Goal: Information Seeking & Learning: Learn about a topic

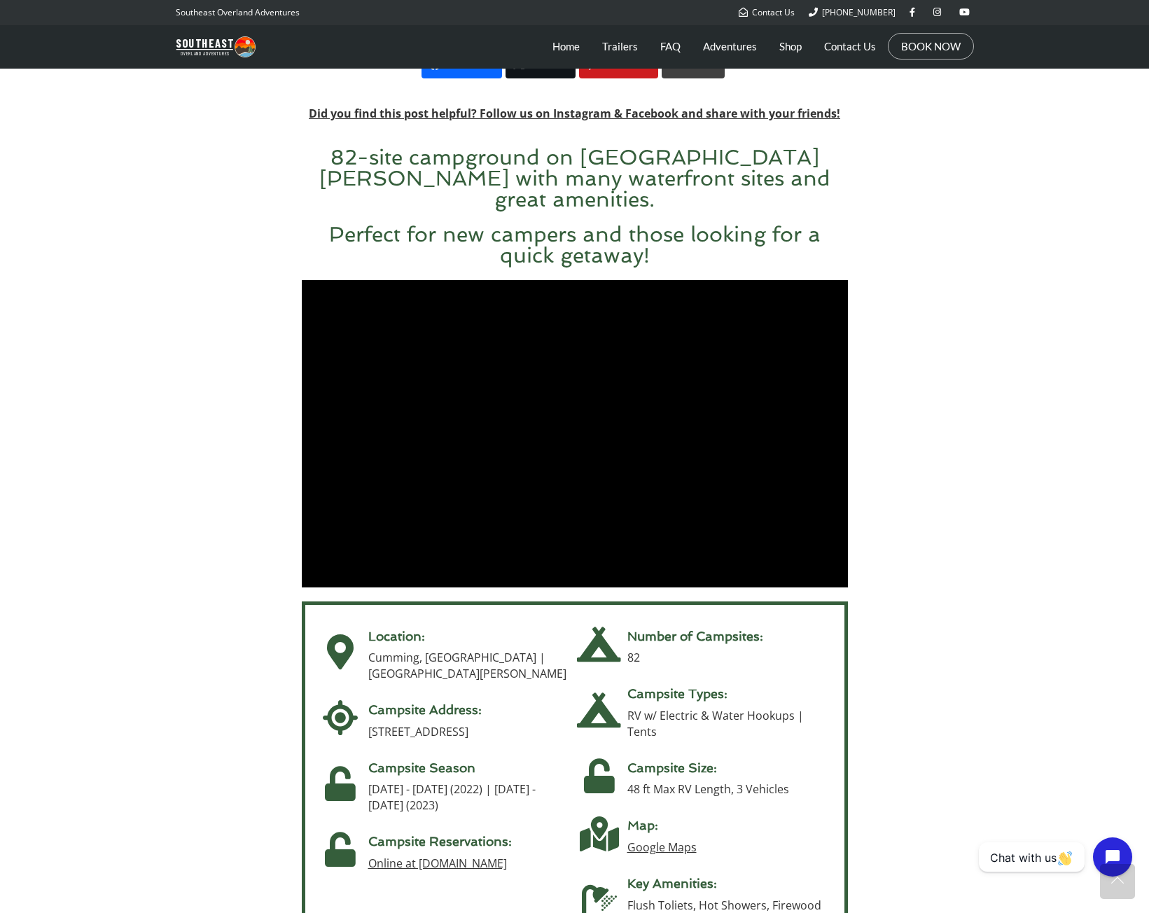
scroll to position [490, 0]
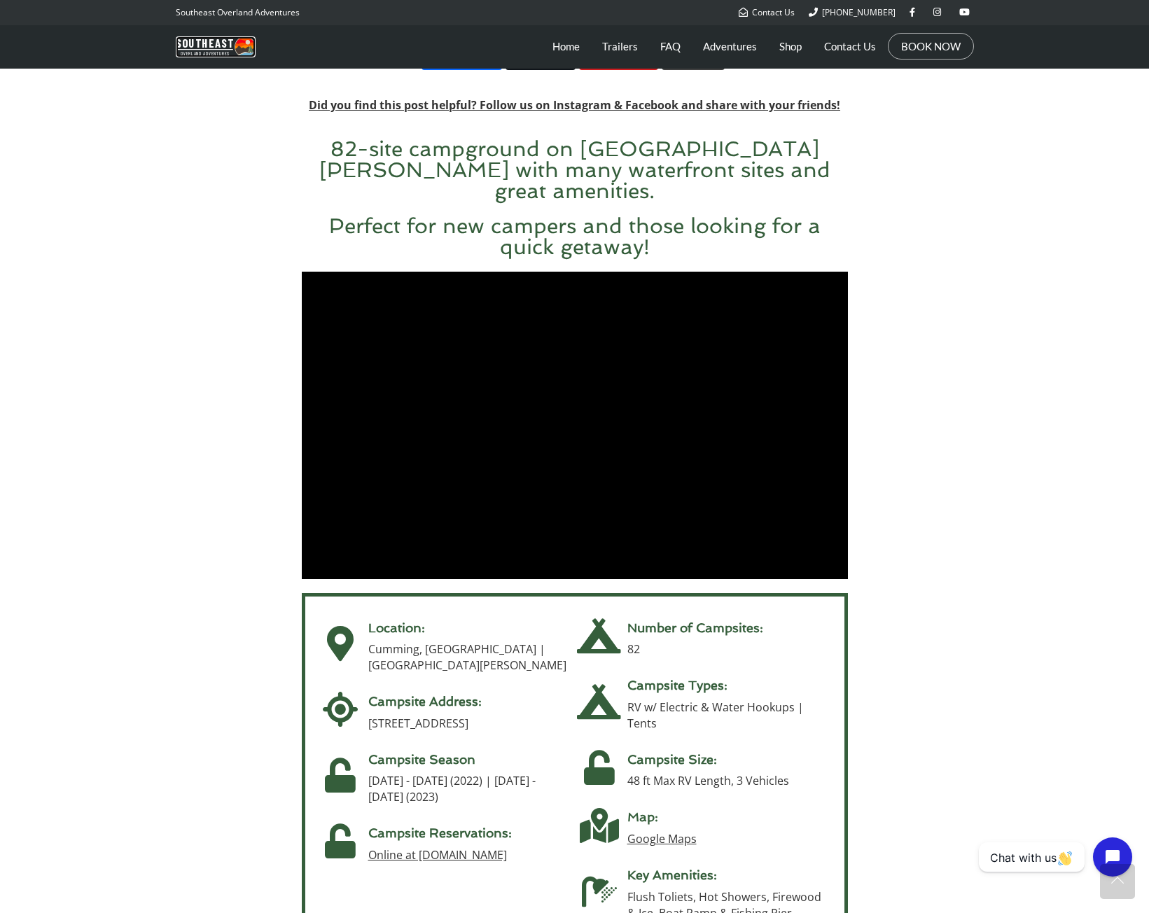
click at [225, 48] on img at bounding box center [216, 46] width 80 height 21
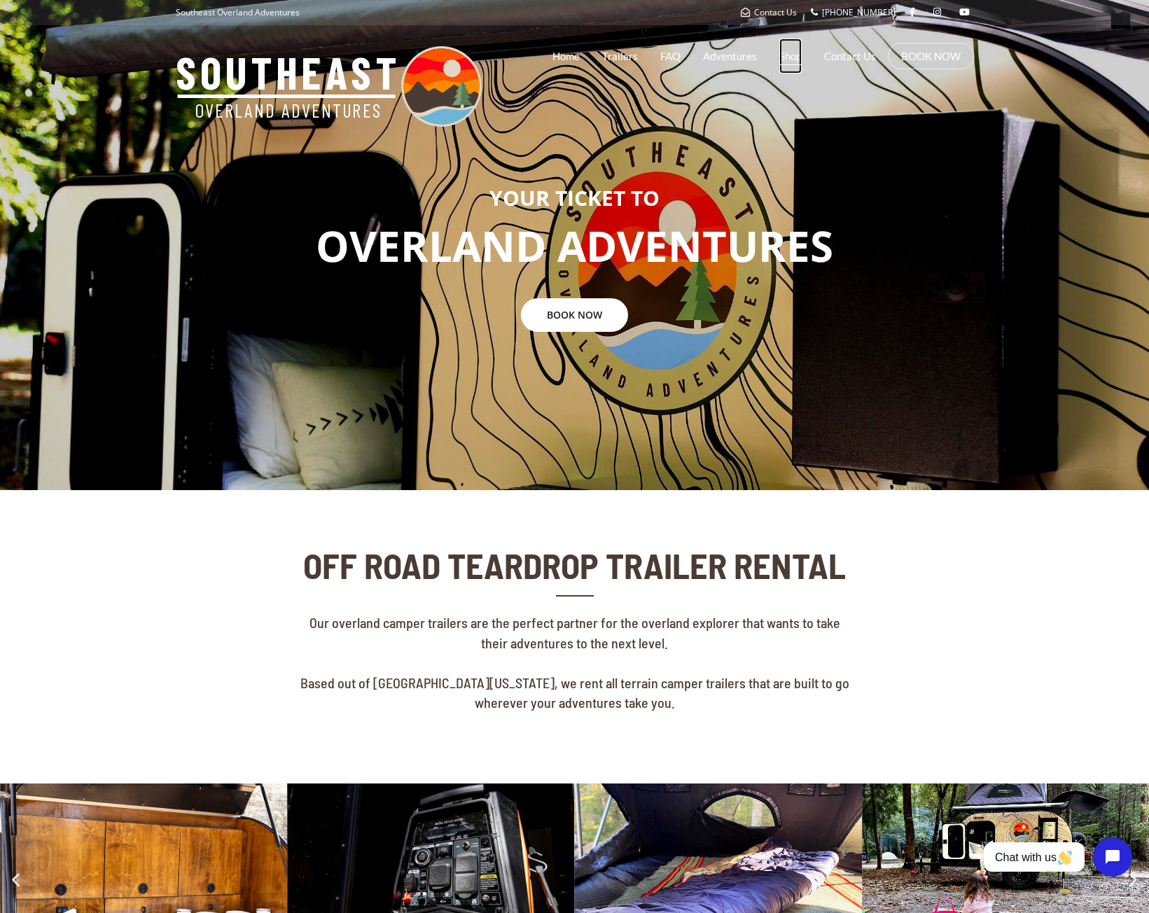
click at [789, 57] on link "Shop" at bounding box center [790, 56] width 22 height 35
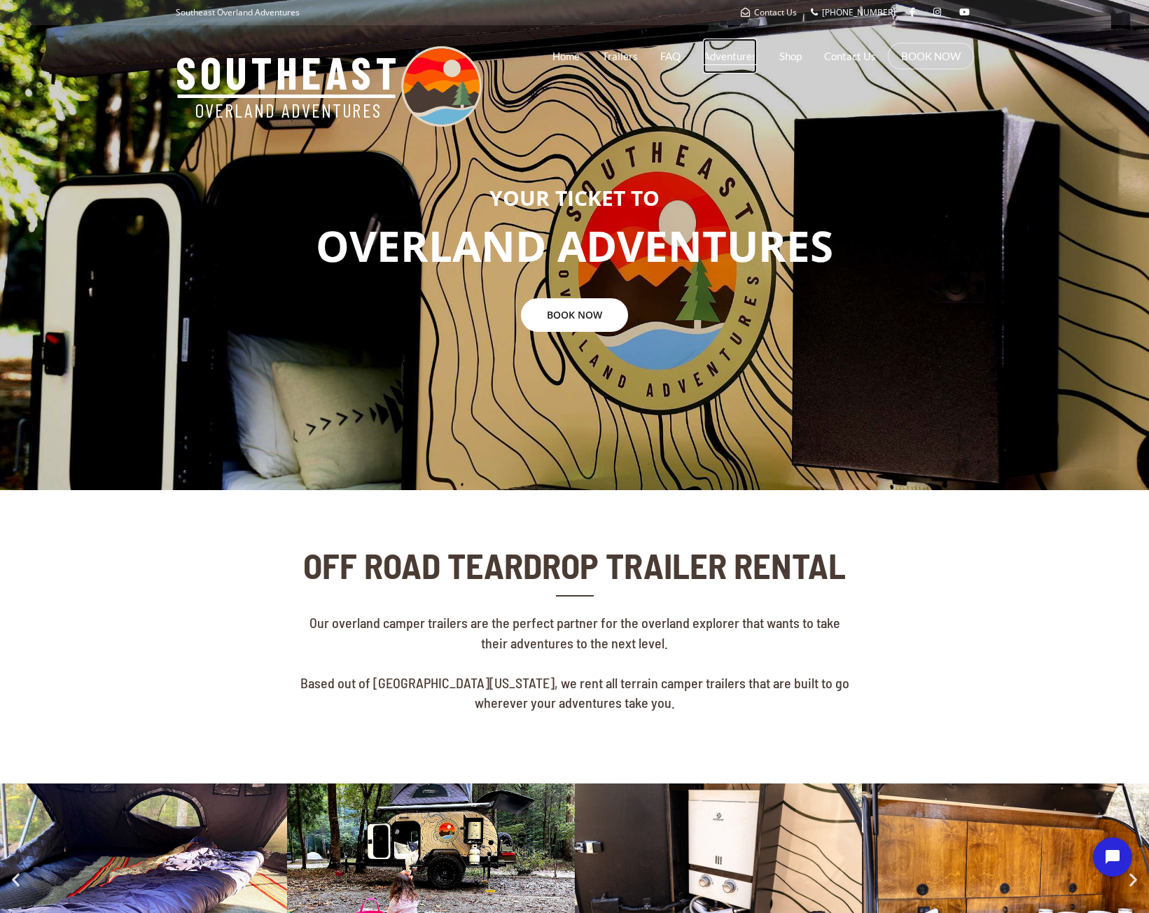
click at [746, 64] on link "Adventures" at bounding box center [730, 56] width 54 height 35
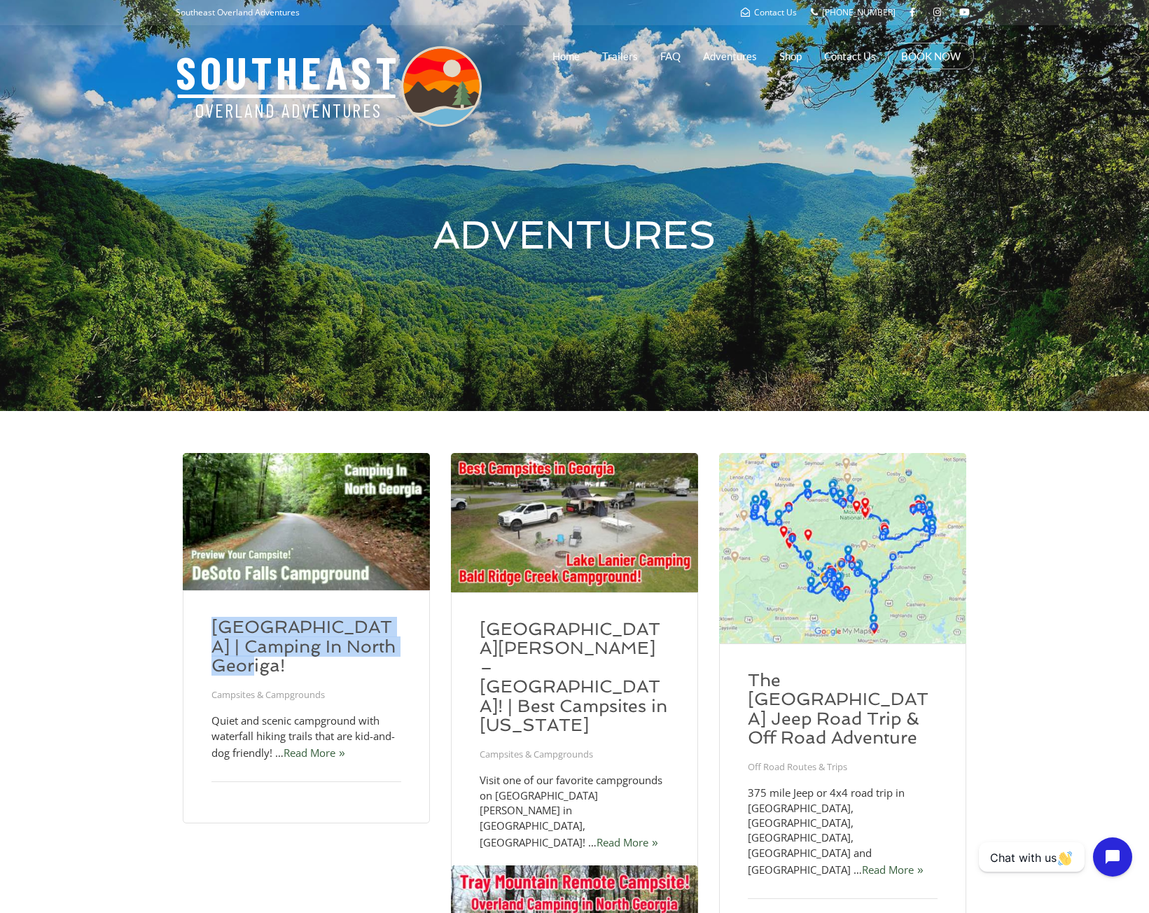
drag, startPoint x: 200, startPoint y: 623, endPoint x: 324, endPoint y: 662, distance: 129.5
click at [324, 662] on div "DeSoto Falls Recreation Area & Campground | Camping In North Georiga! Campsites…" at bounding box center [306, 706] width 247 height 233
copy link "DeSoto Falls Recreation Area & Campground"
click at [290, 530] on img at bounding box center [306, 521] width 247 height 137
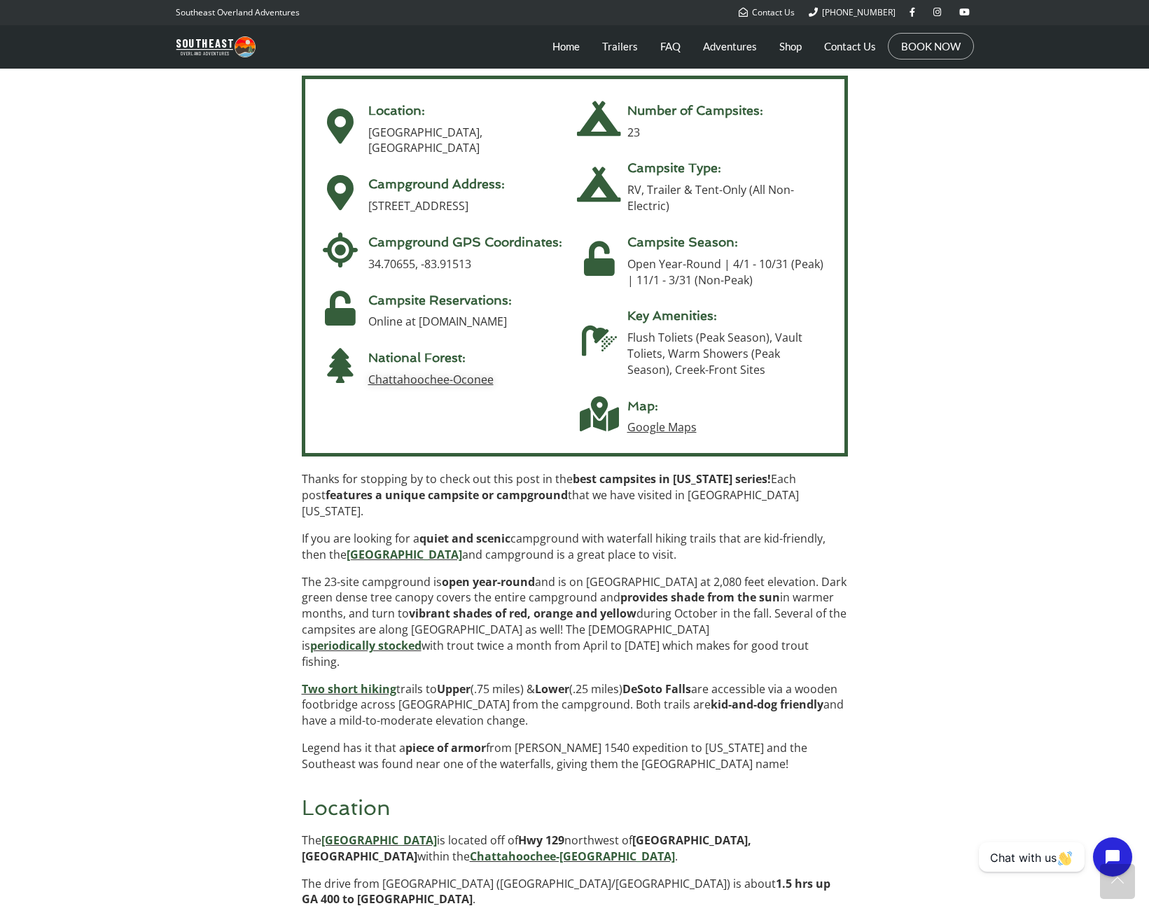
scroll to position [630, 0]
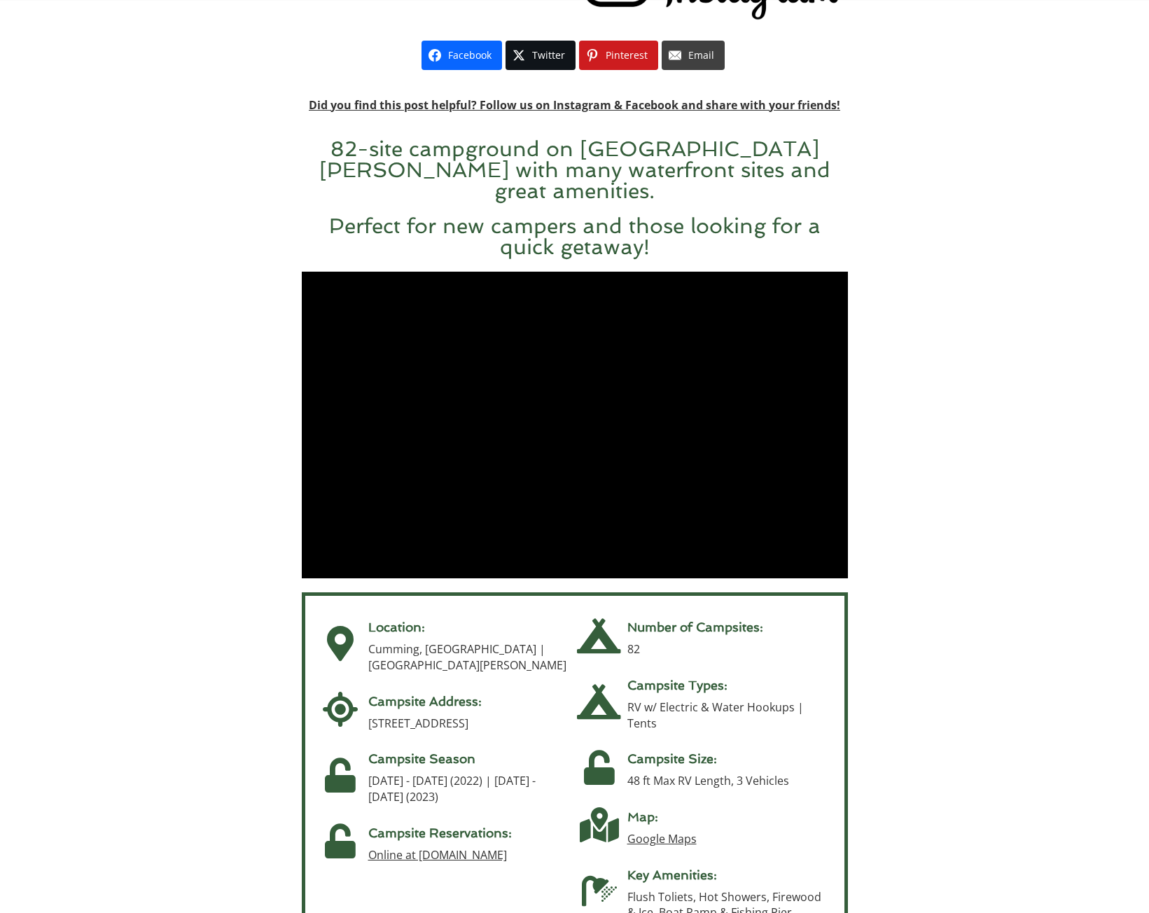
scroll to position [490, 0]
